Goal: Task Accomplishment & Management: Complete application form

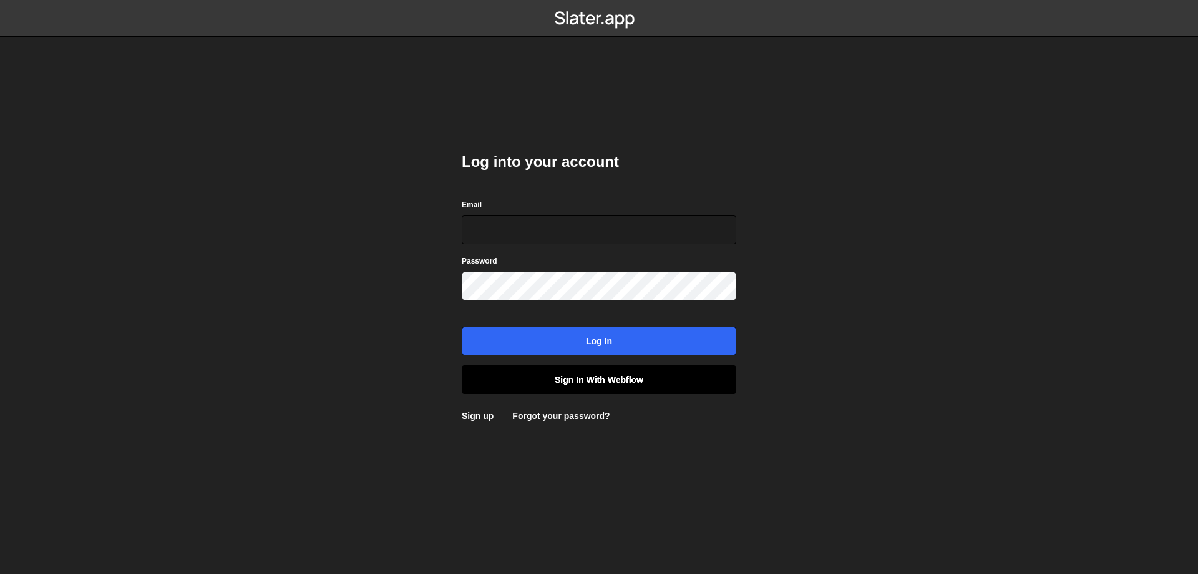
click at [569, 386] on link "Sign in with Webflow" at bounding box center [599, 379] width 275 height 29
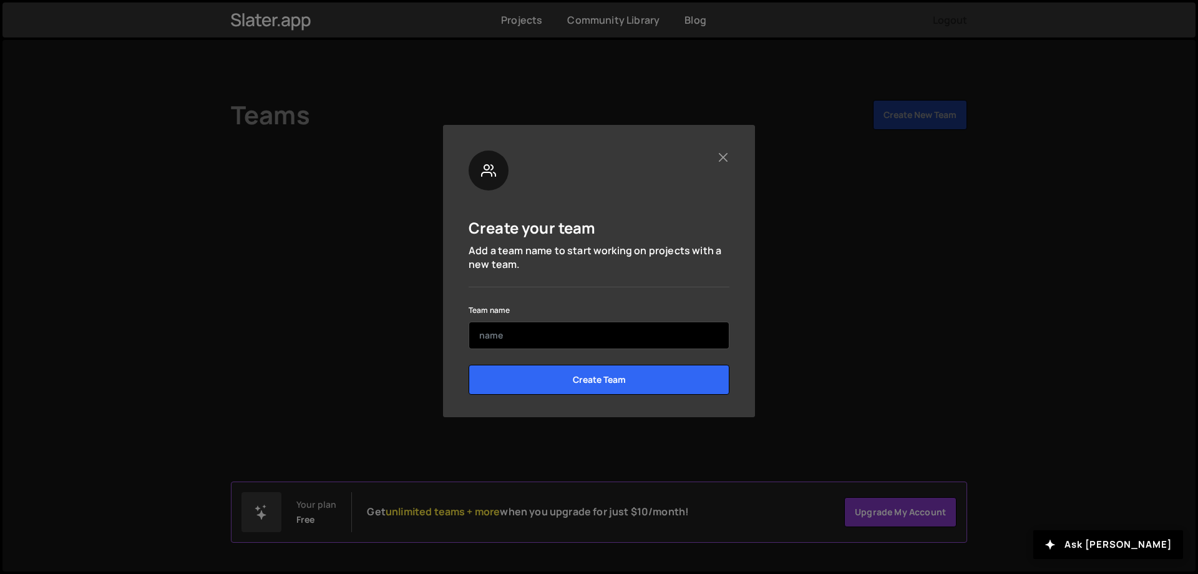
click at [534, 335] on input "text" at bounding box center [599, 334] width 261 height 27
type input "[PERSON_NAME] Team"
click at [469, 365] on input "Create Team" at bounding box center [599, 380] width 261 height 30
